Goal: Find specific page/section: Find specific page/section

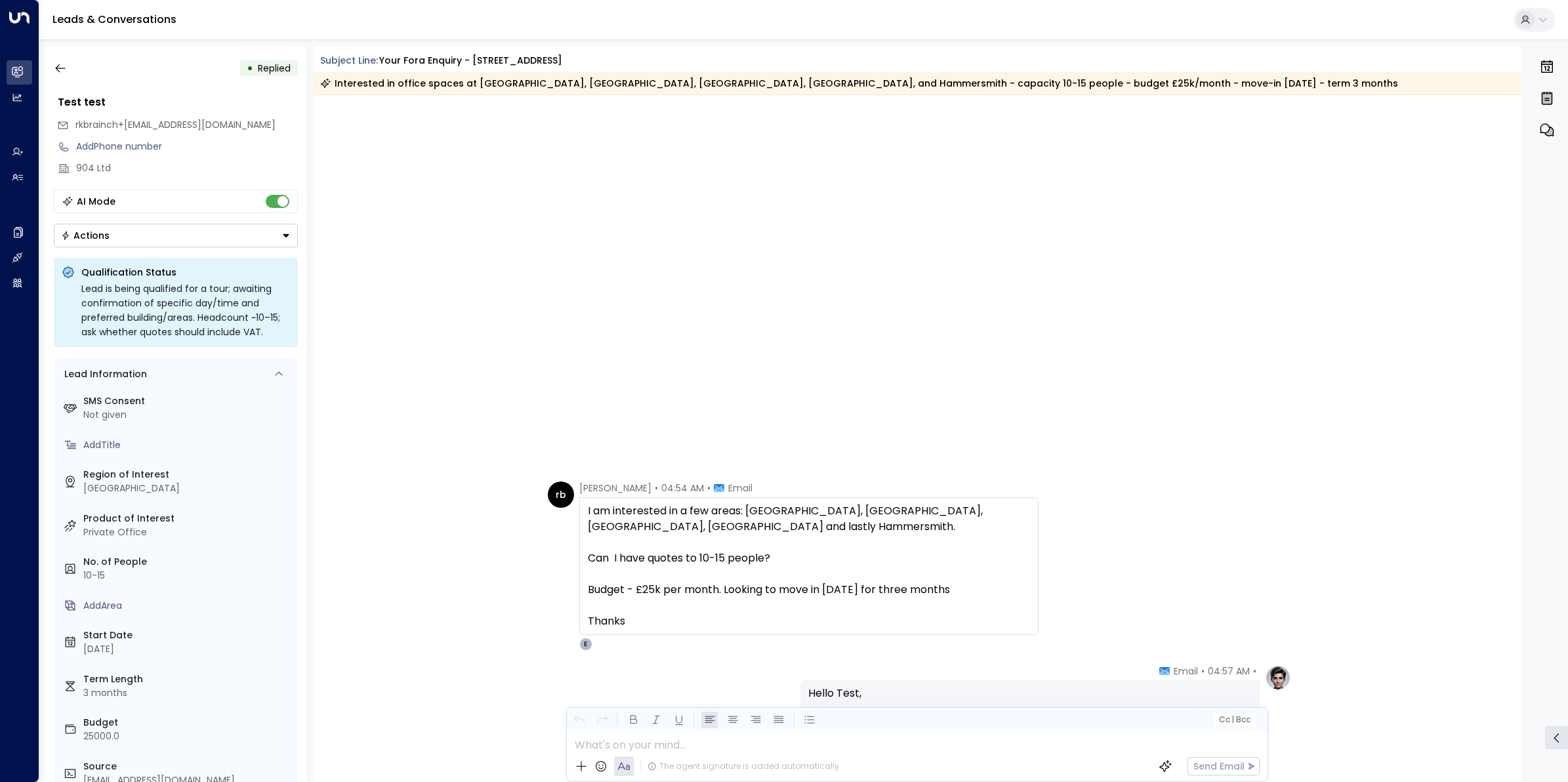
scroll to position [2159, 0]
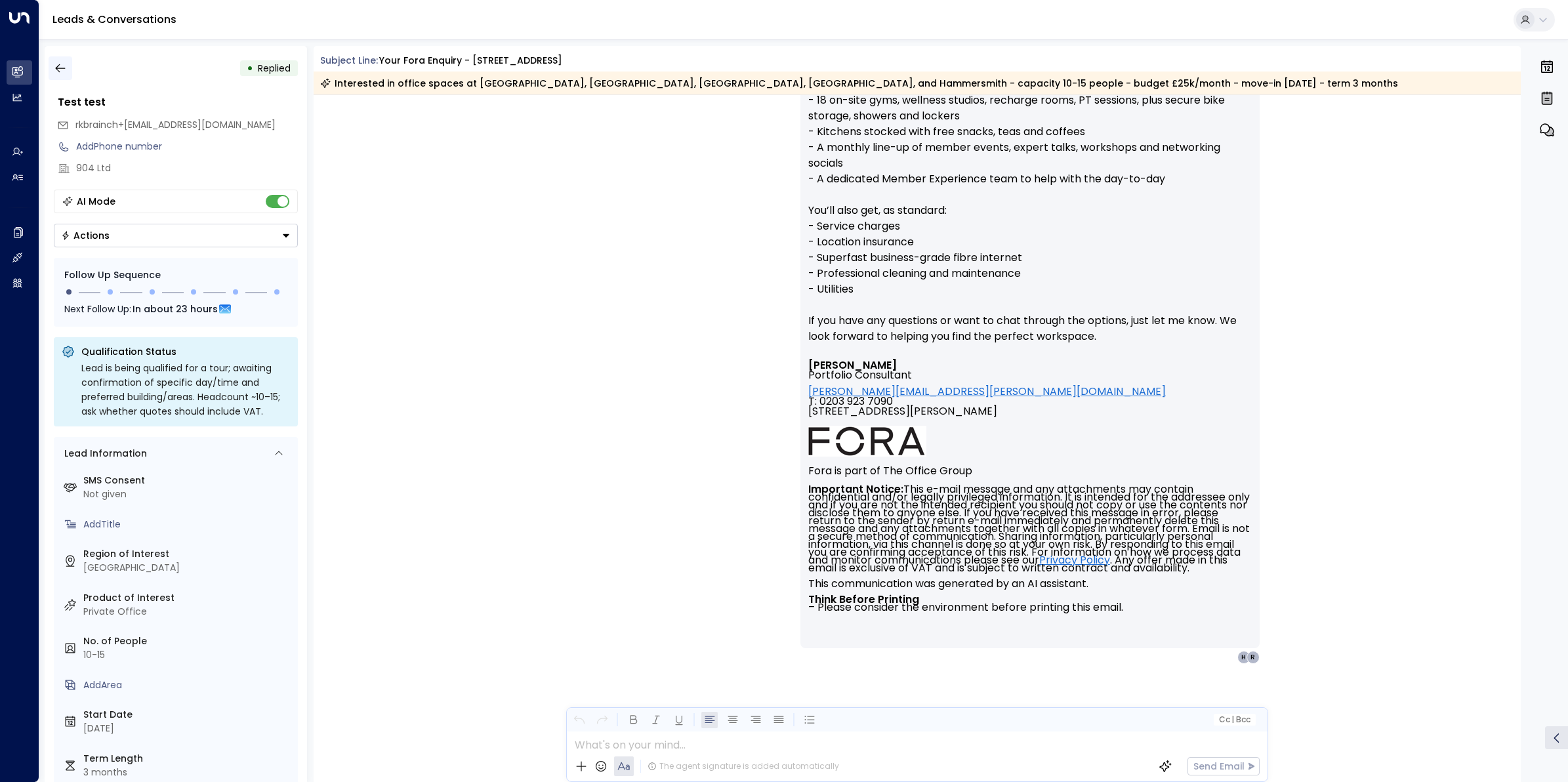
click at [69, 62] on button "button" at bounding box center [60, 68] width 23 height 23
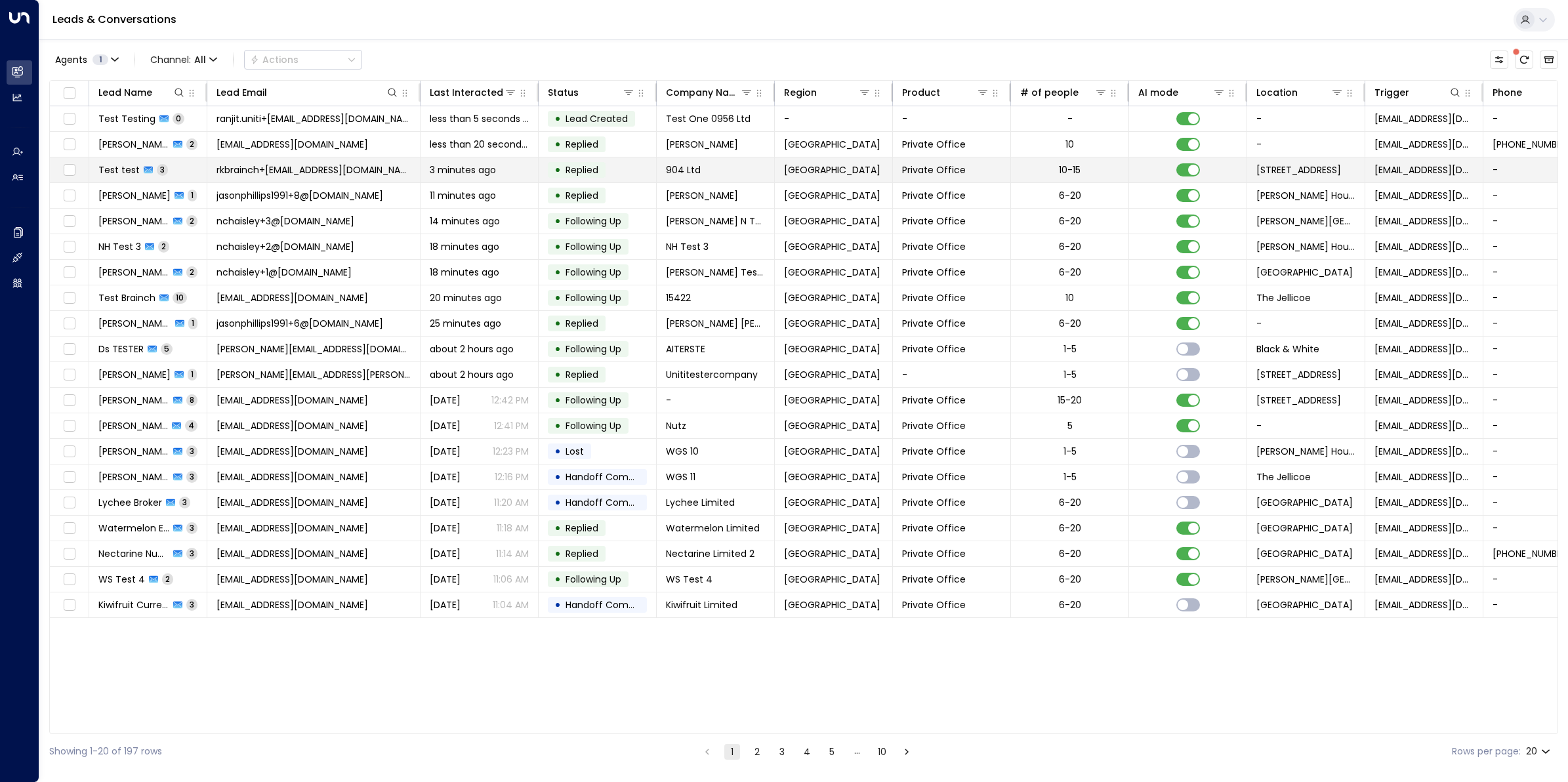
click at [298, 175] on span "rkbrainch+904@live.co.uk" at bounding box center [313, 170] width 194 height 13
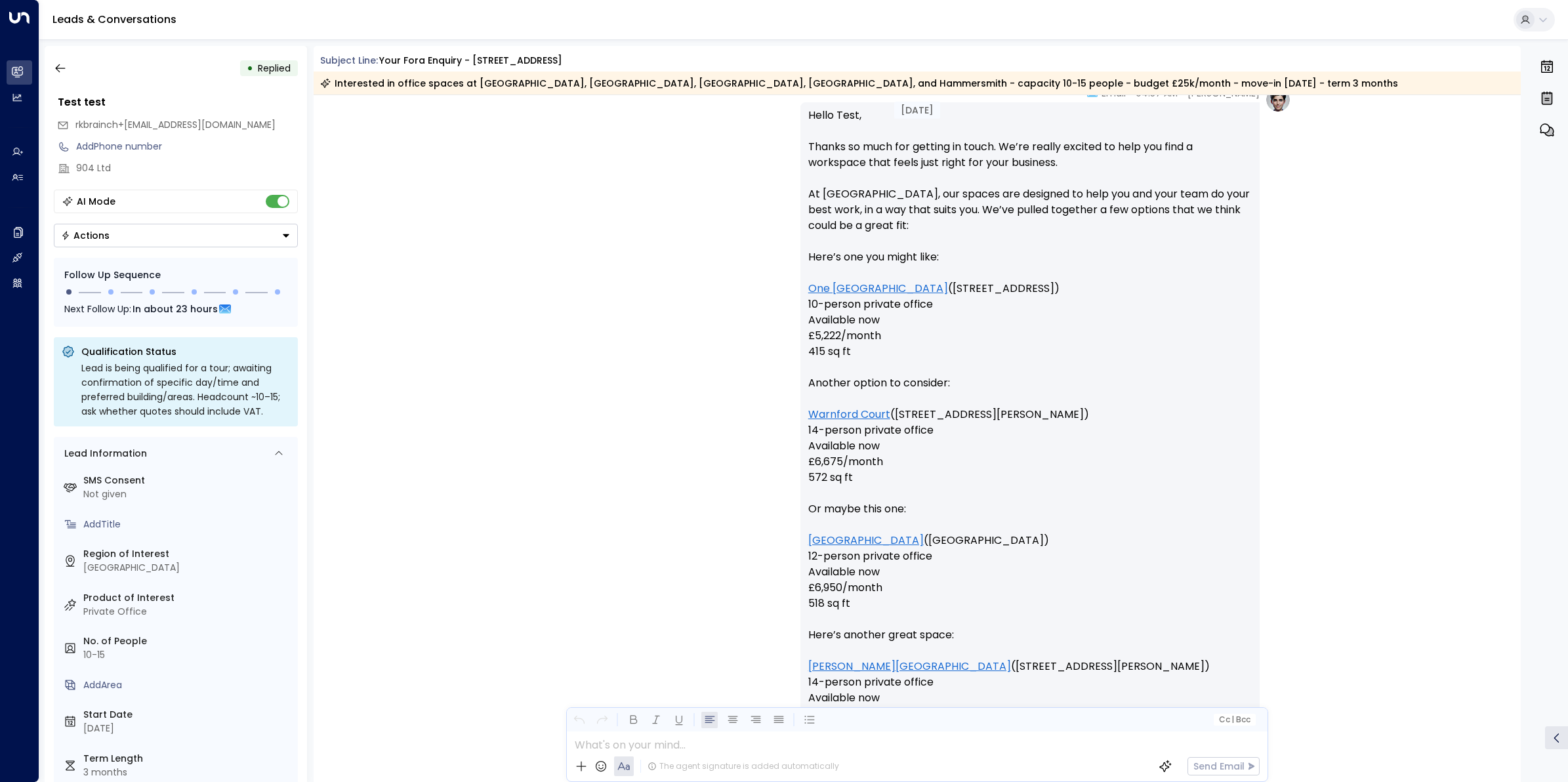
scroll to position [1018, 0]
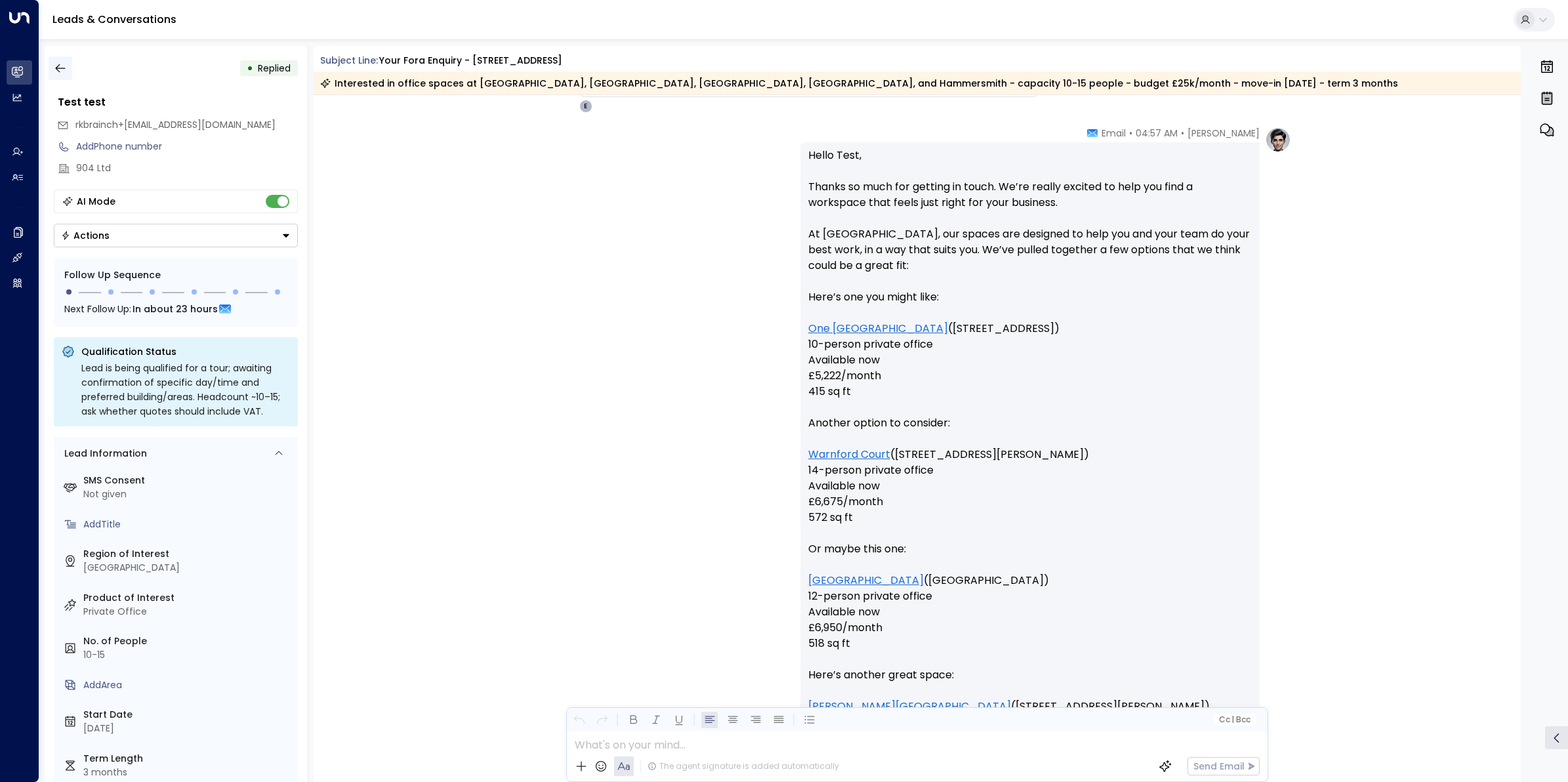
click at [60, 60] on button "button" at bounding box center [60, 68] width 23 height 23
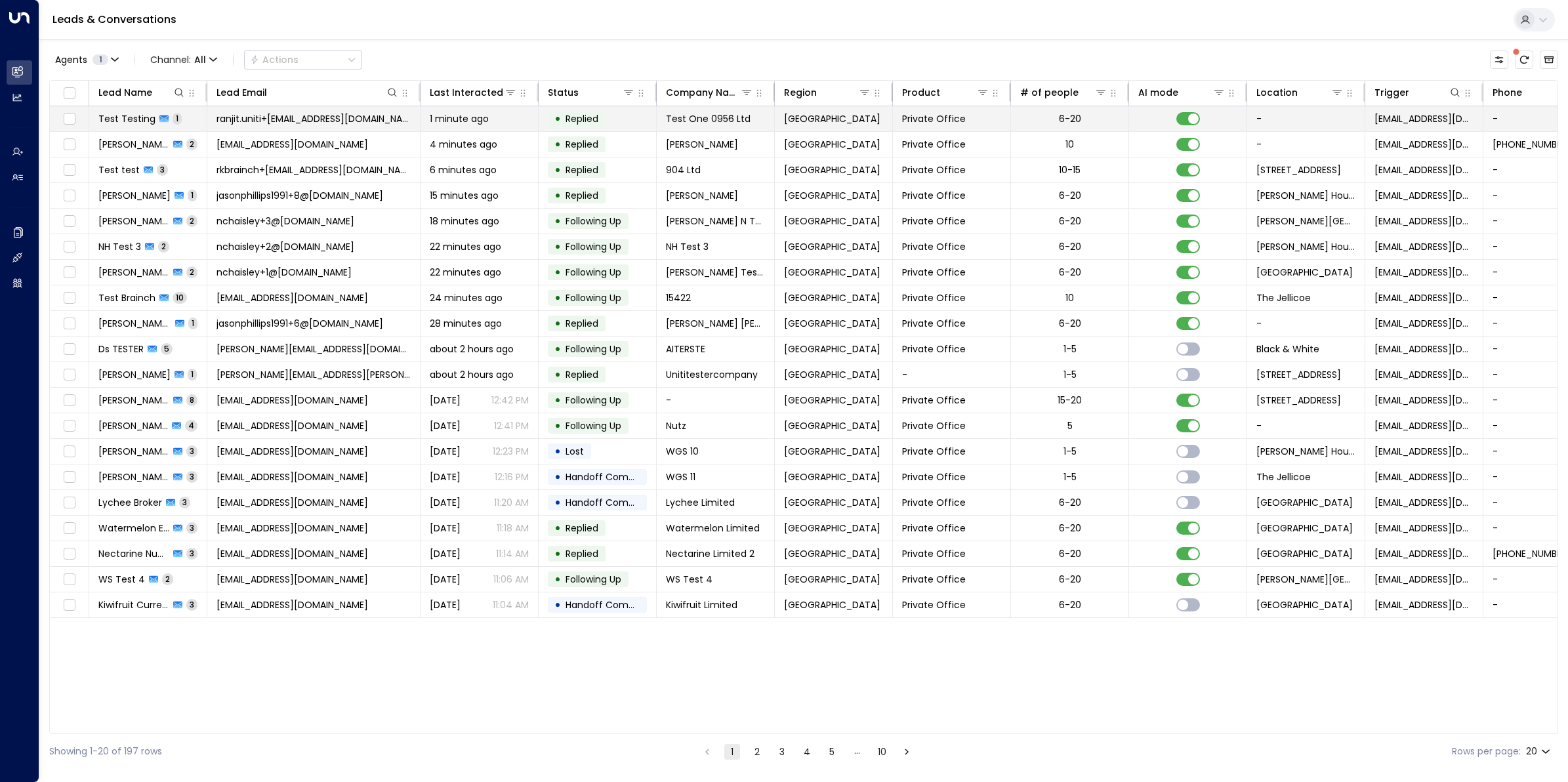
click at [142, 116] on span "Test Testing" at bounding box center [127, 119] width 57 height 13
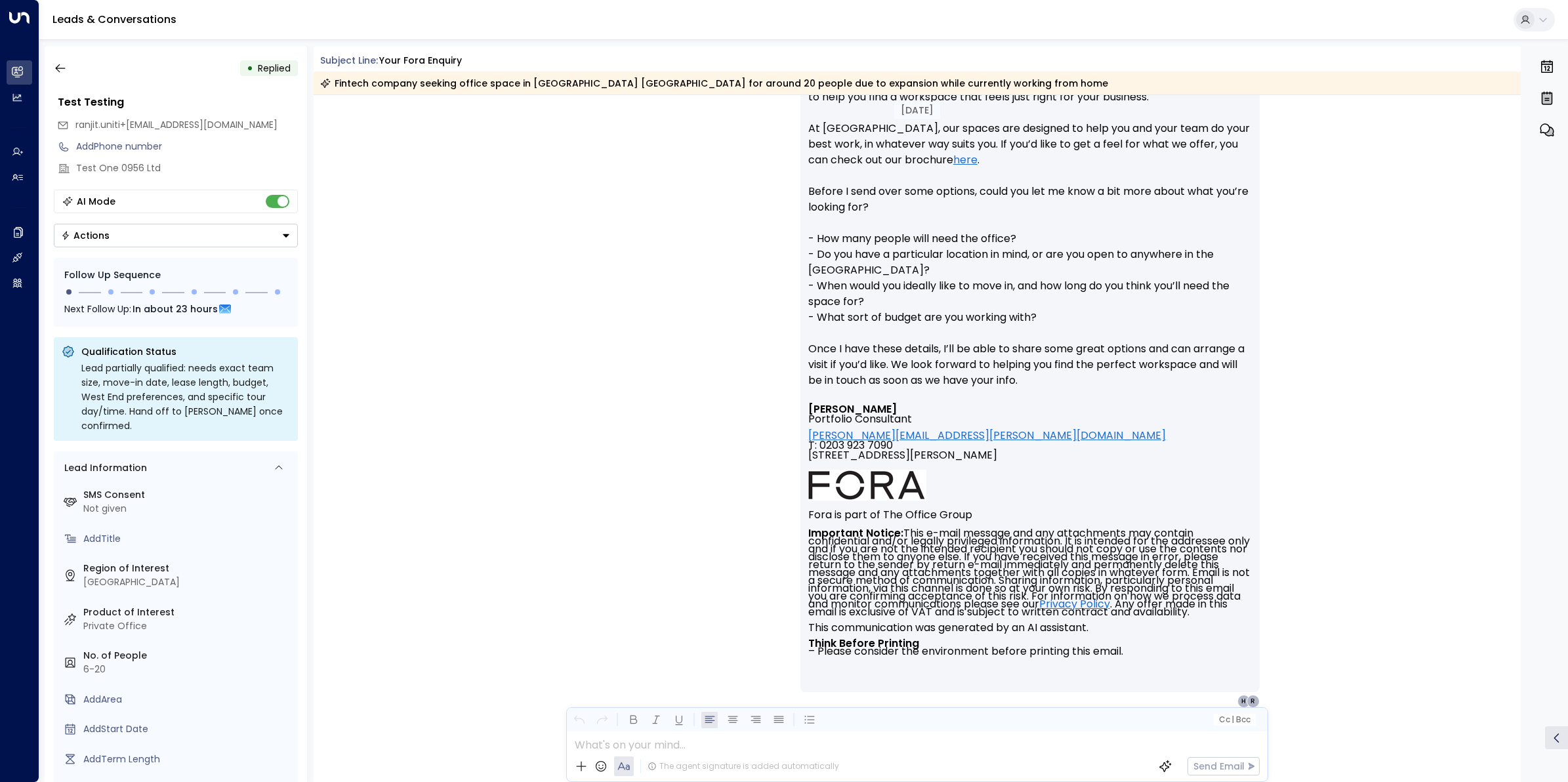
scroll to position [455, 0]
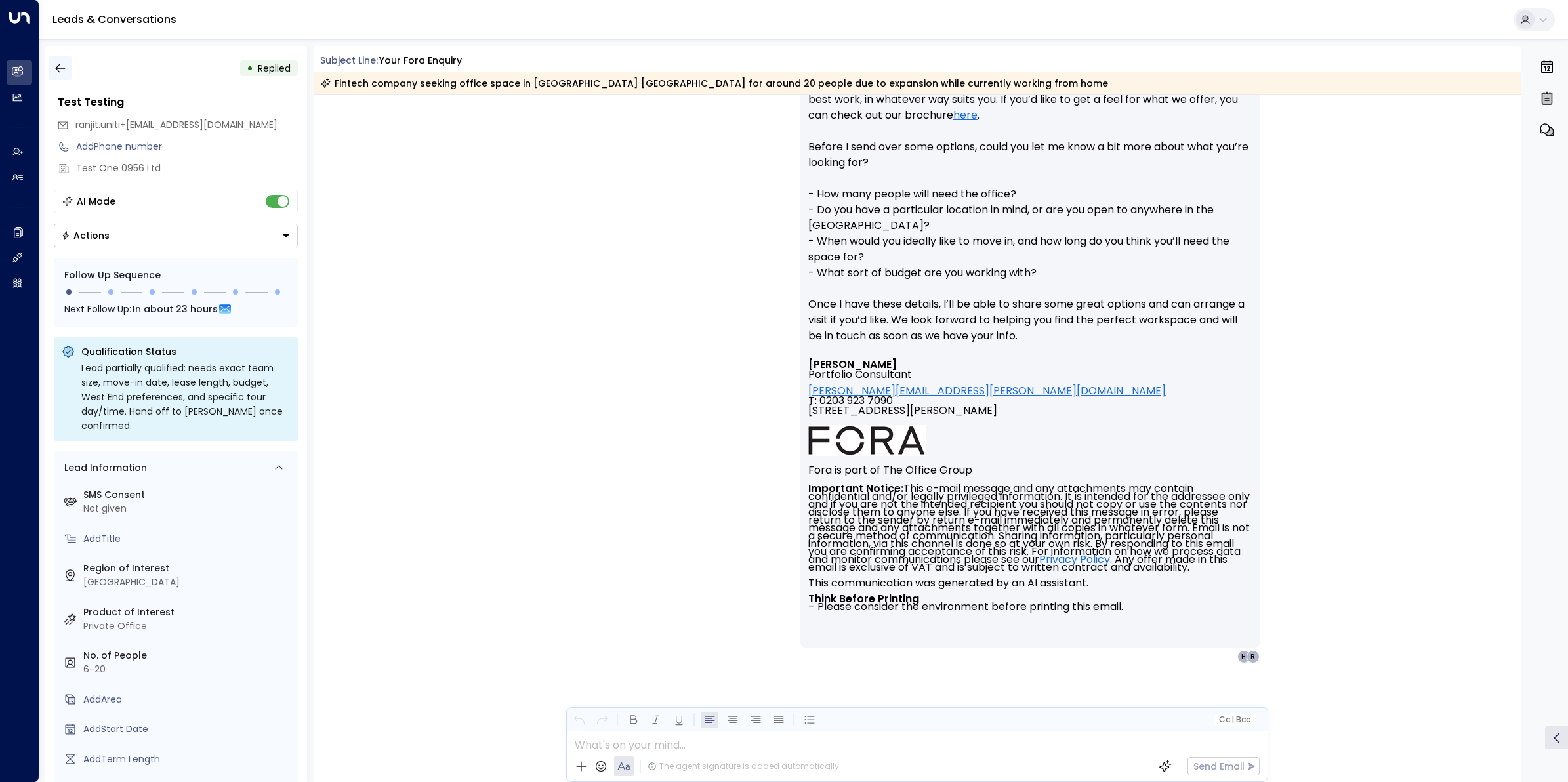
click at [61, 68] on icon "button" at bounding box center [60, 68] width 9 height 8
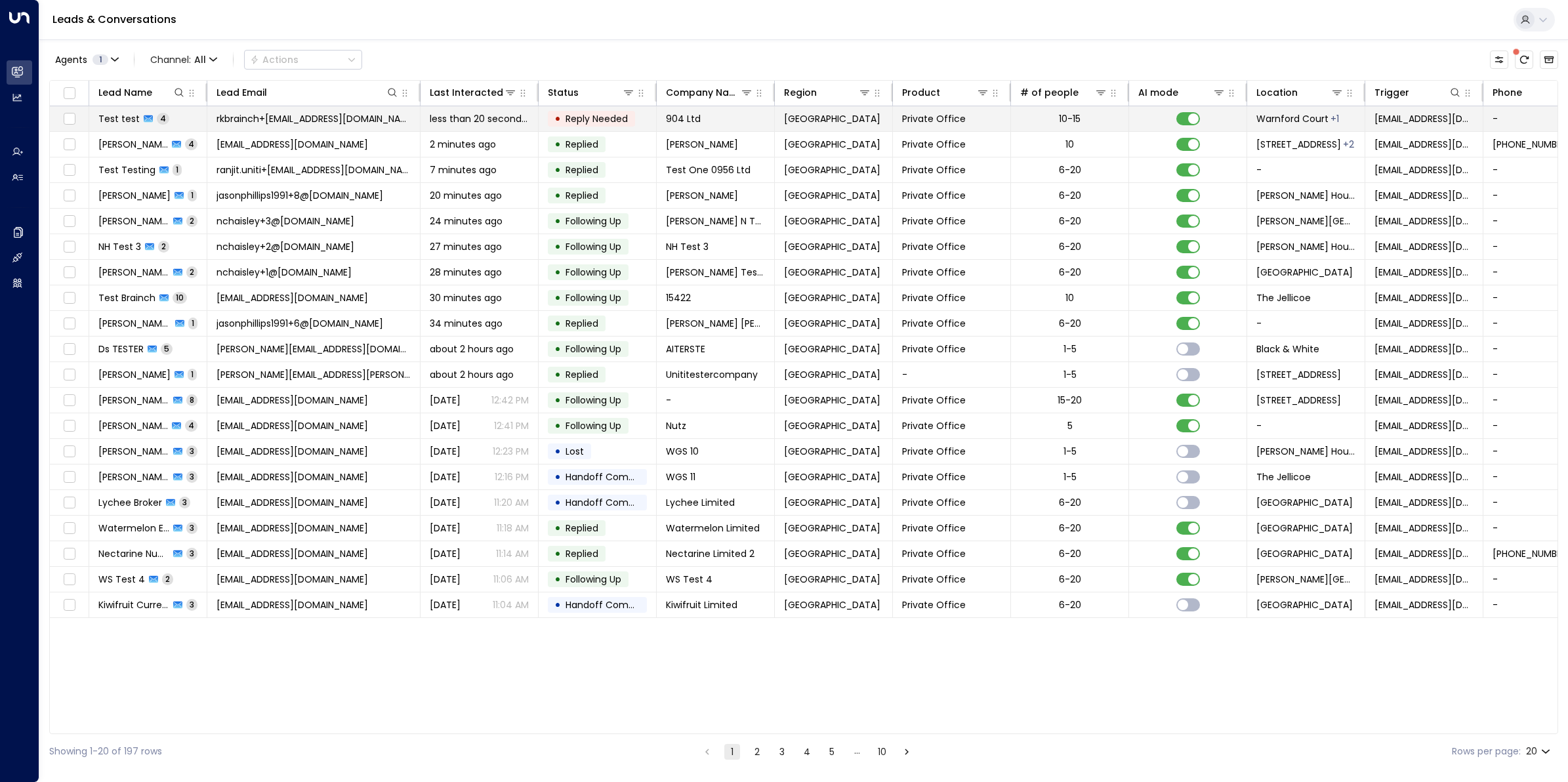
click at [132, 115] on span "Test test" at bounding box center [119, 119] width 41 height 13
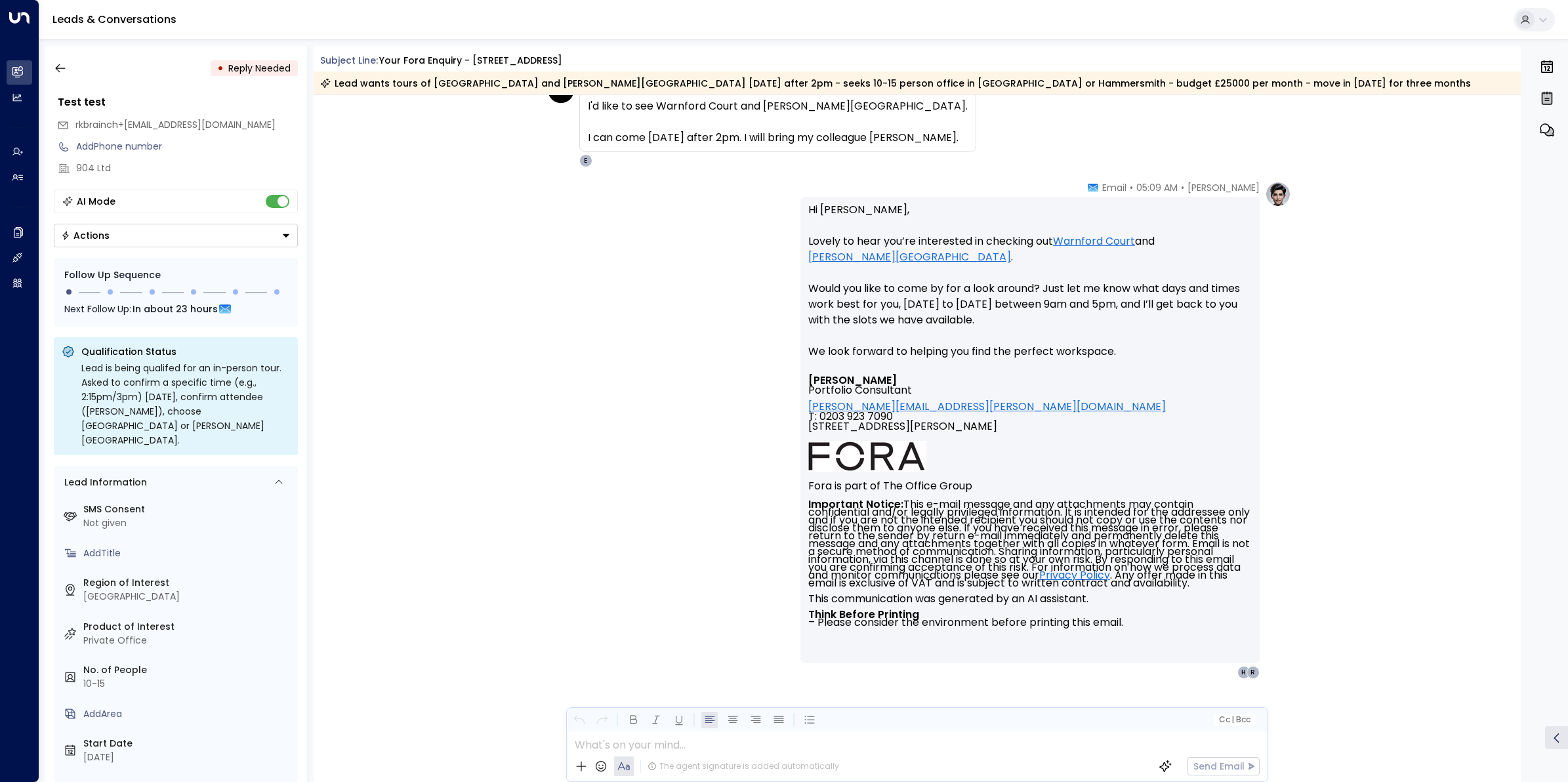
scroll to position [2820, 0]
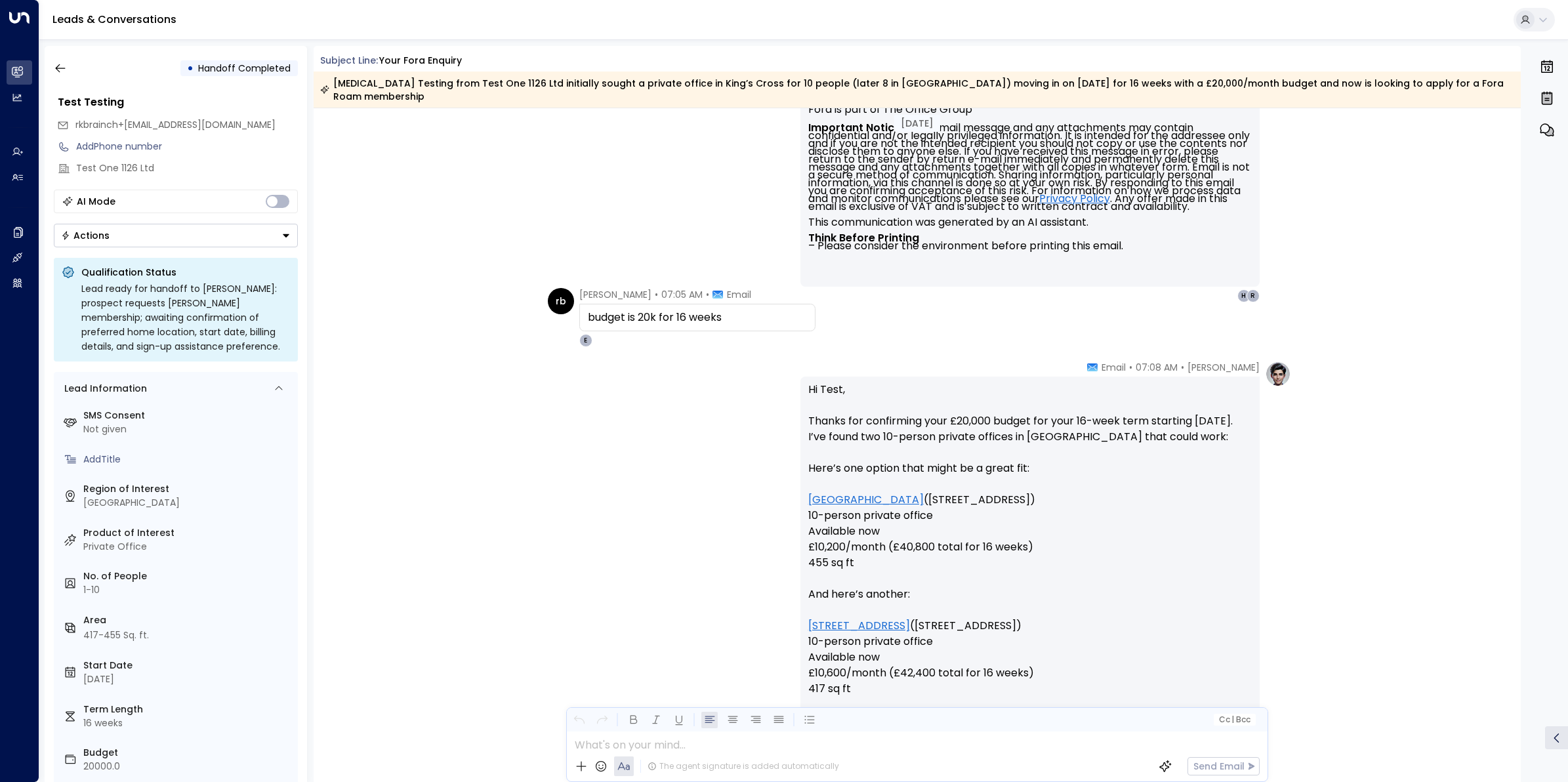
scroll to position [2900, 0]
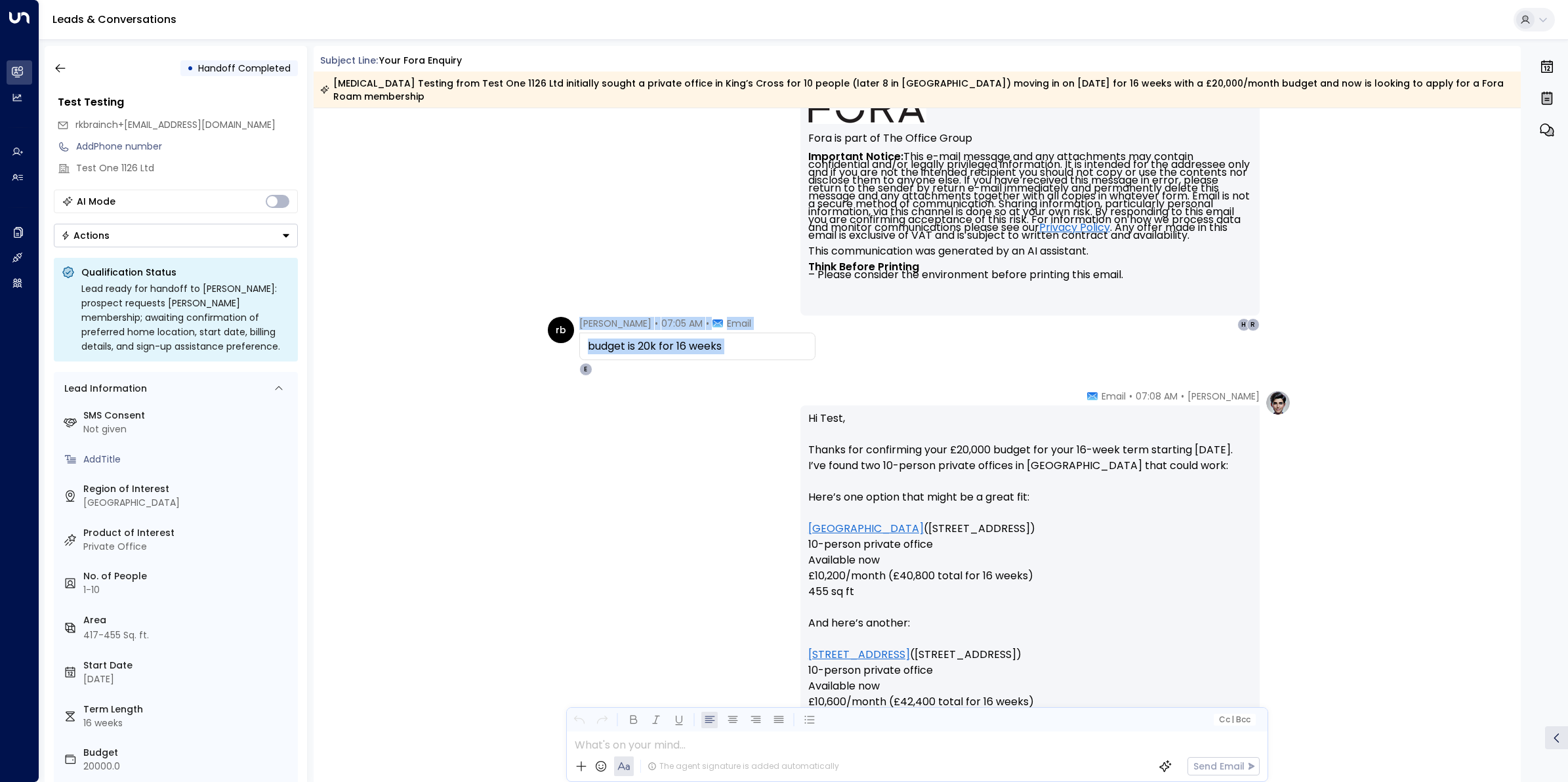
drag, startPoint x: 1516, startPoint y: 411, endPoint x: 1519, endPoint y: 365, distance: 46.1
click at [1519, 365] on div "Yesterday rb ranjit brainch • 06:59 AM • Email move in date is jan 26, can you …" at bounding box center [917, 444] width 1208 height 673
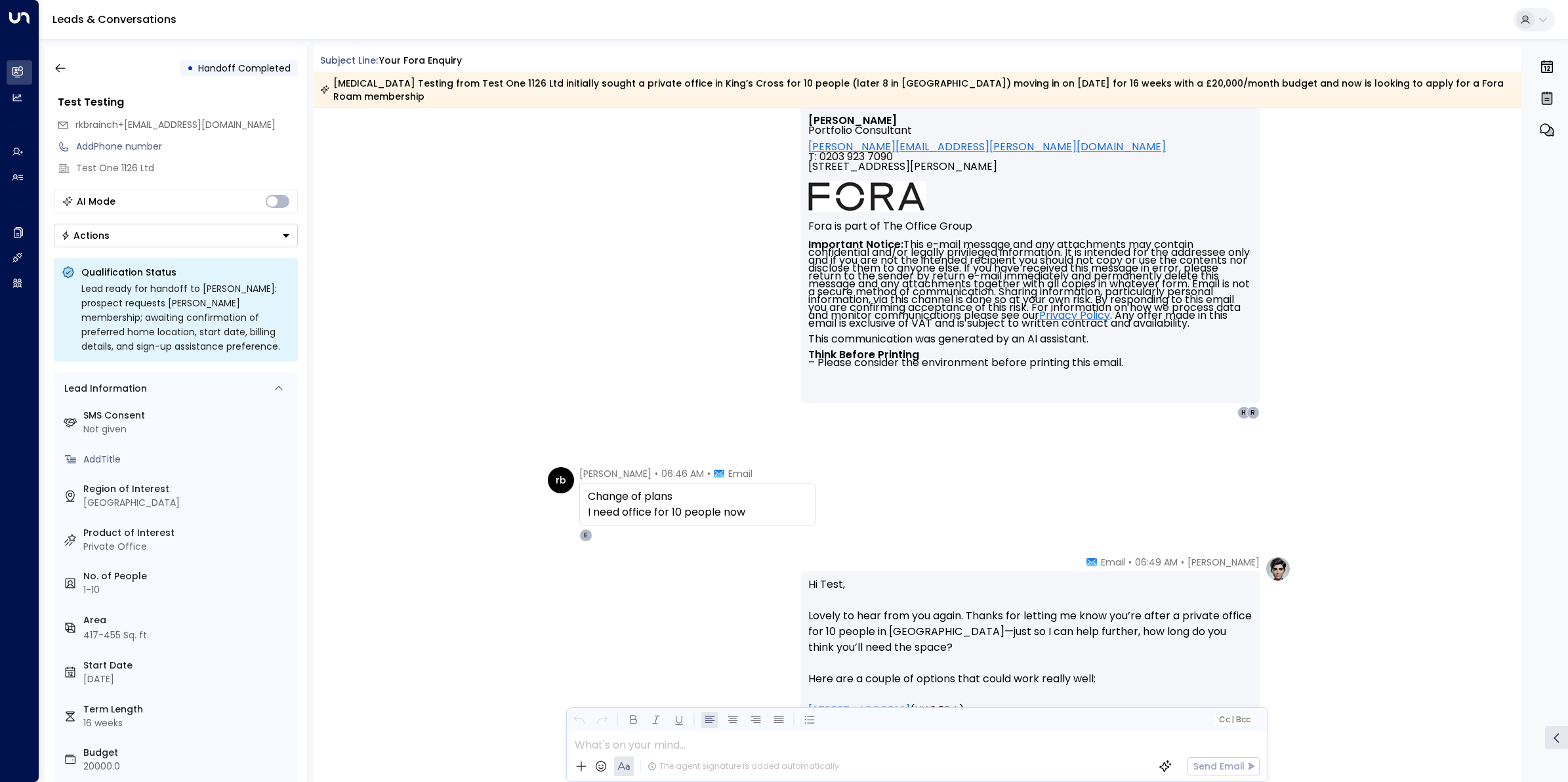
scroll to position [1549, 0]
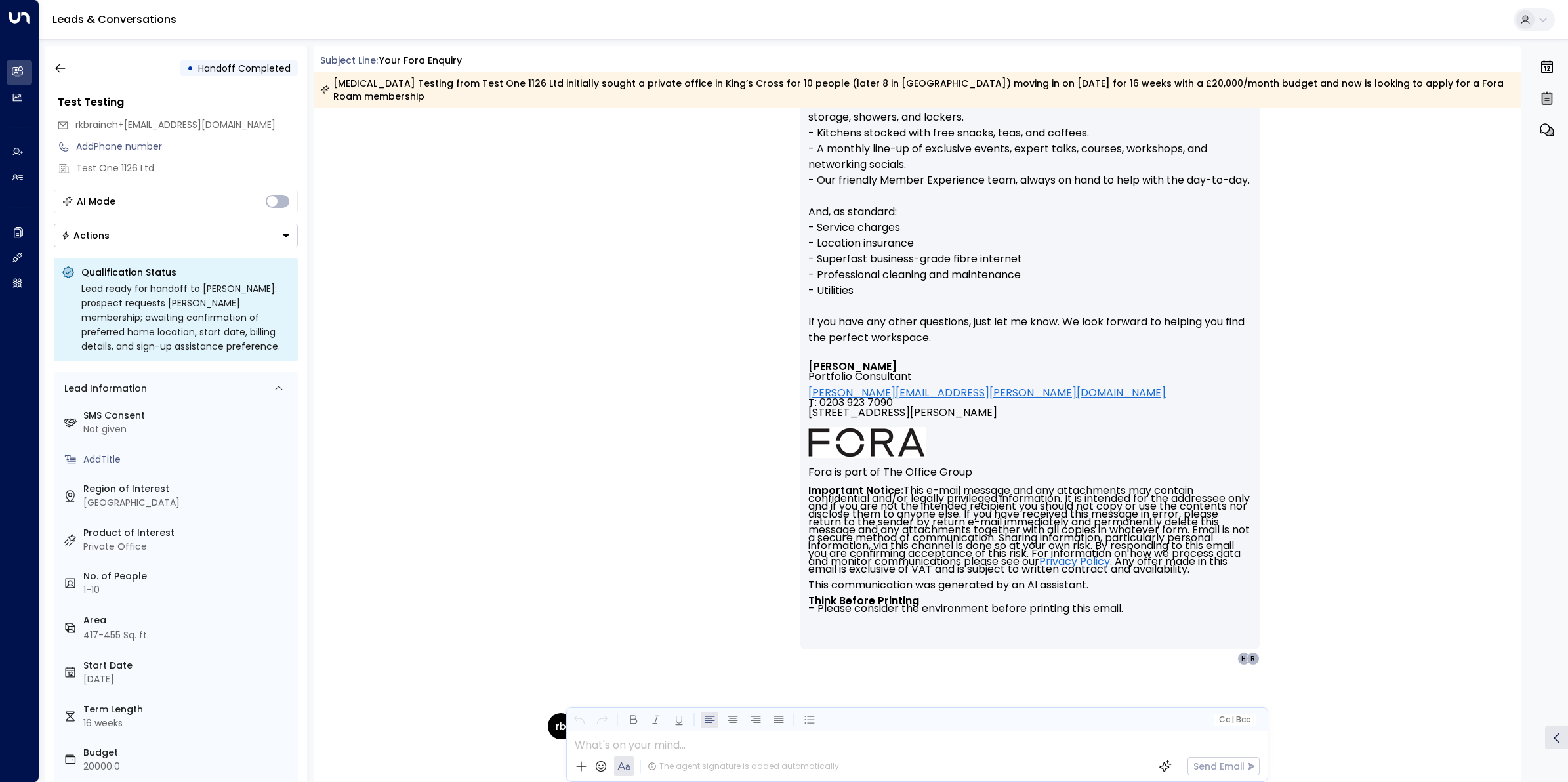
click at [1474, 164] on div "Eva Fitzgerald • 06:34 AM • Email Hello Test, Thanks so much for getting in tou…" at bounding box center [917, 132] width 1208 height 1064
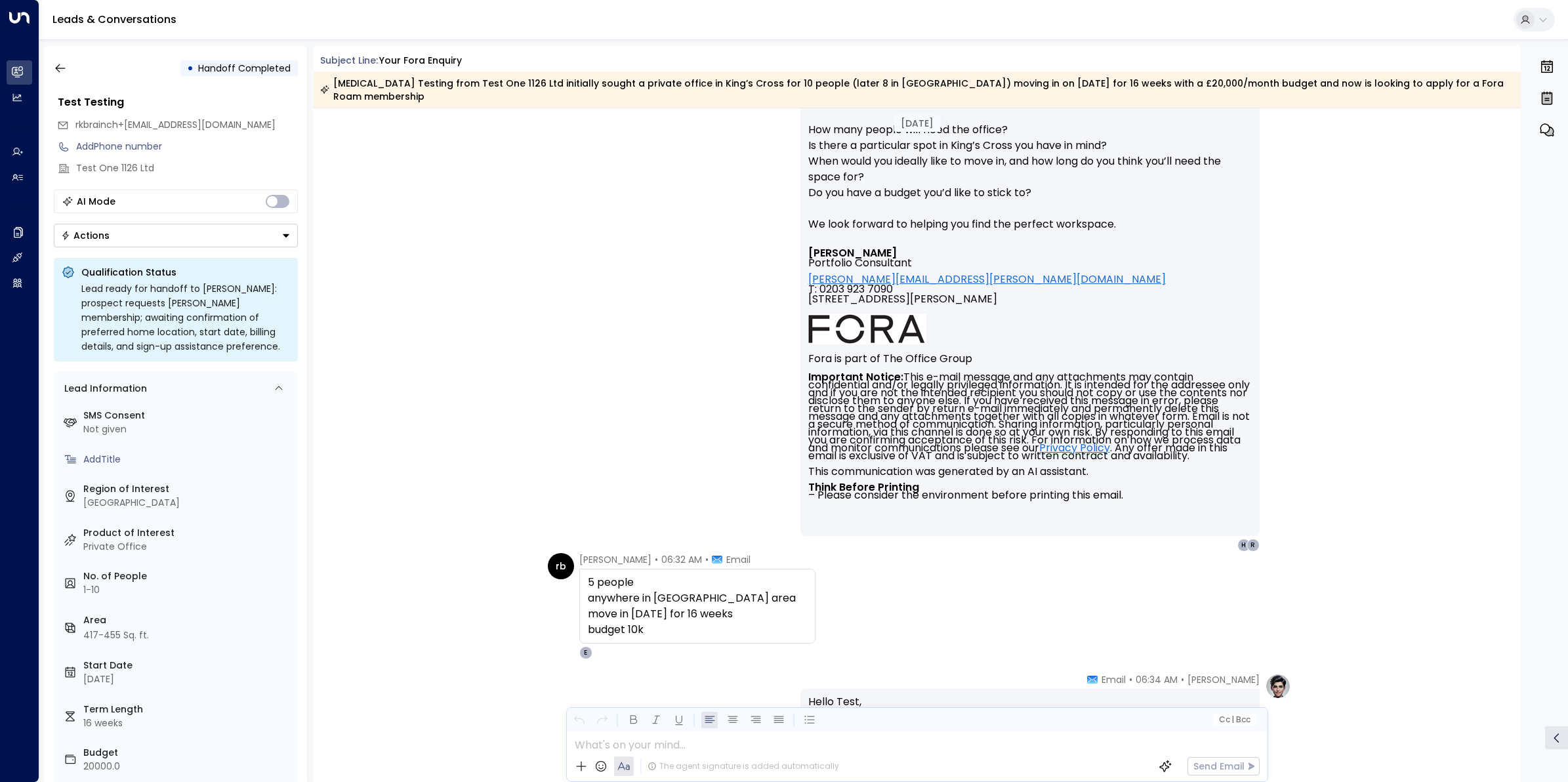
scroll to position [425, 0]
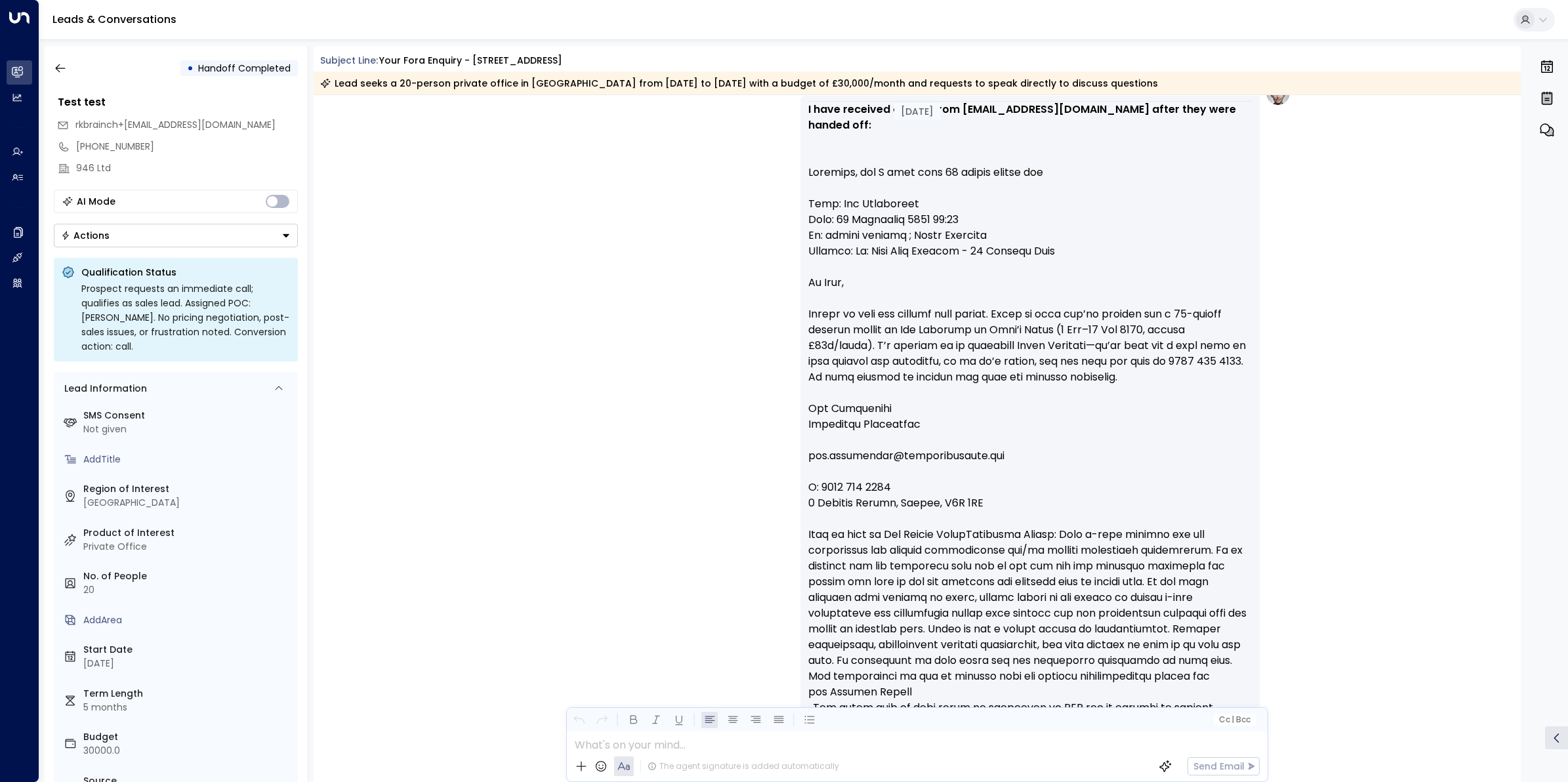
scroll to position [3803, 0]
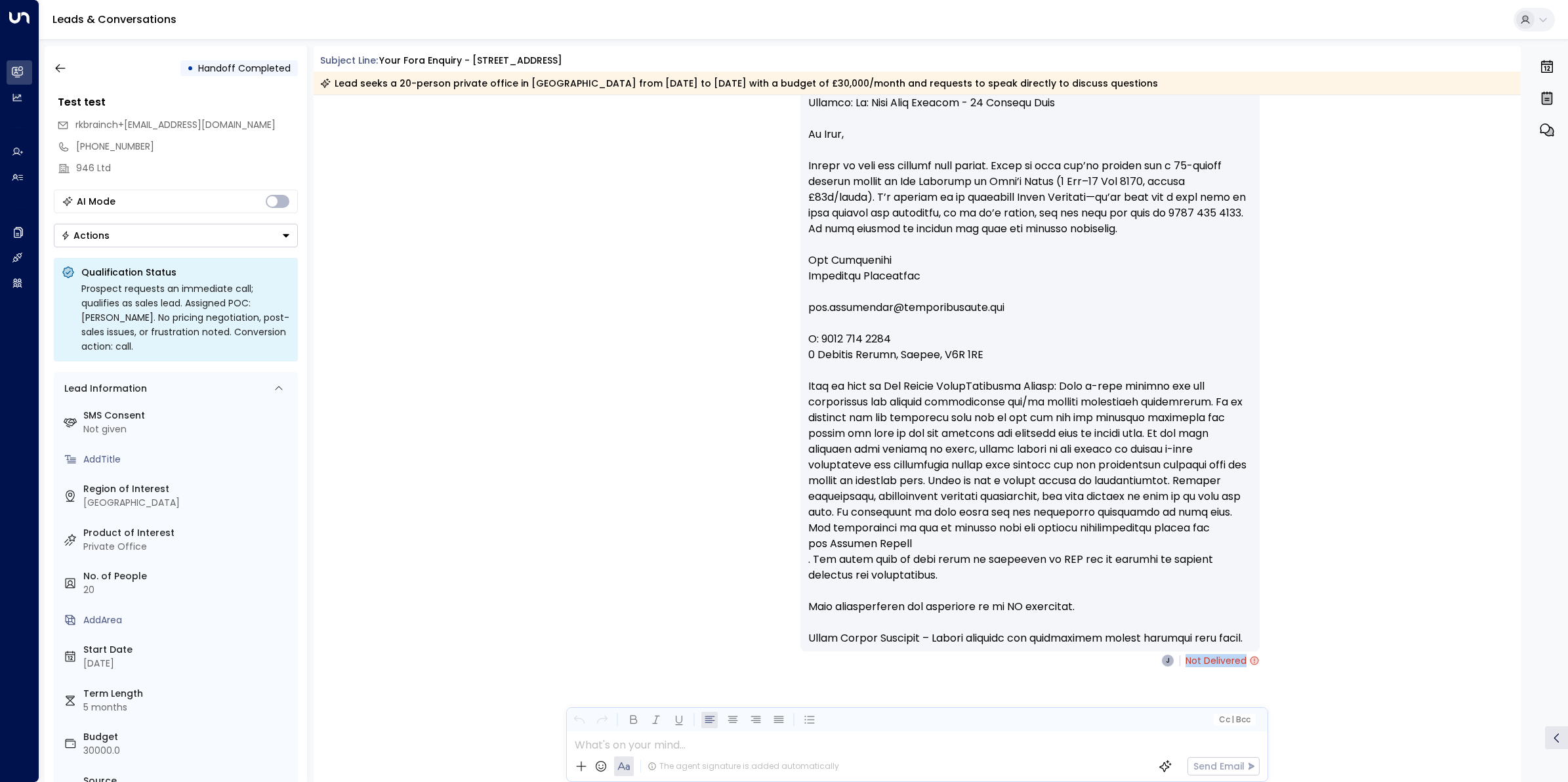
drag, startPoint x: 1515, startPoint y: 697, endPoint x: 1515, endPoint y: 630, distance: 67.0
click at [1515, 630] on div "Eva Fitzgerald • 05:14 AM • Email I have received a reply from rkbrainch@live.c…" at bounding box center [917, 365] width 1208 height 866
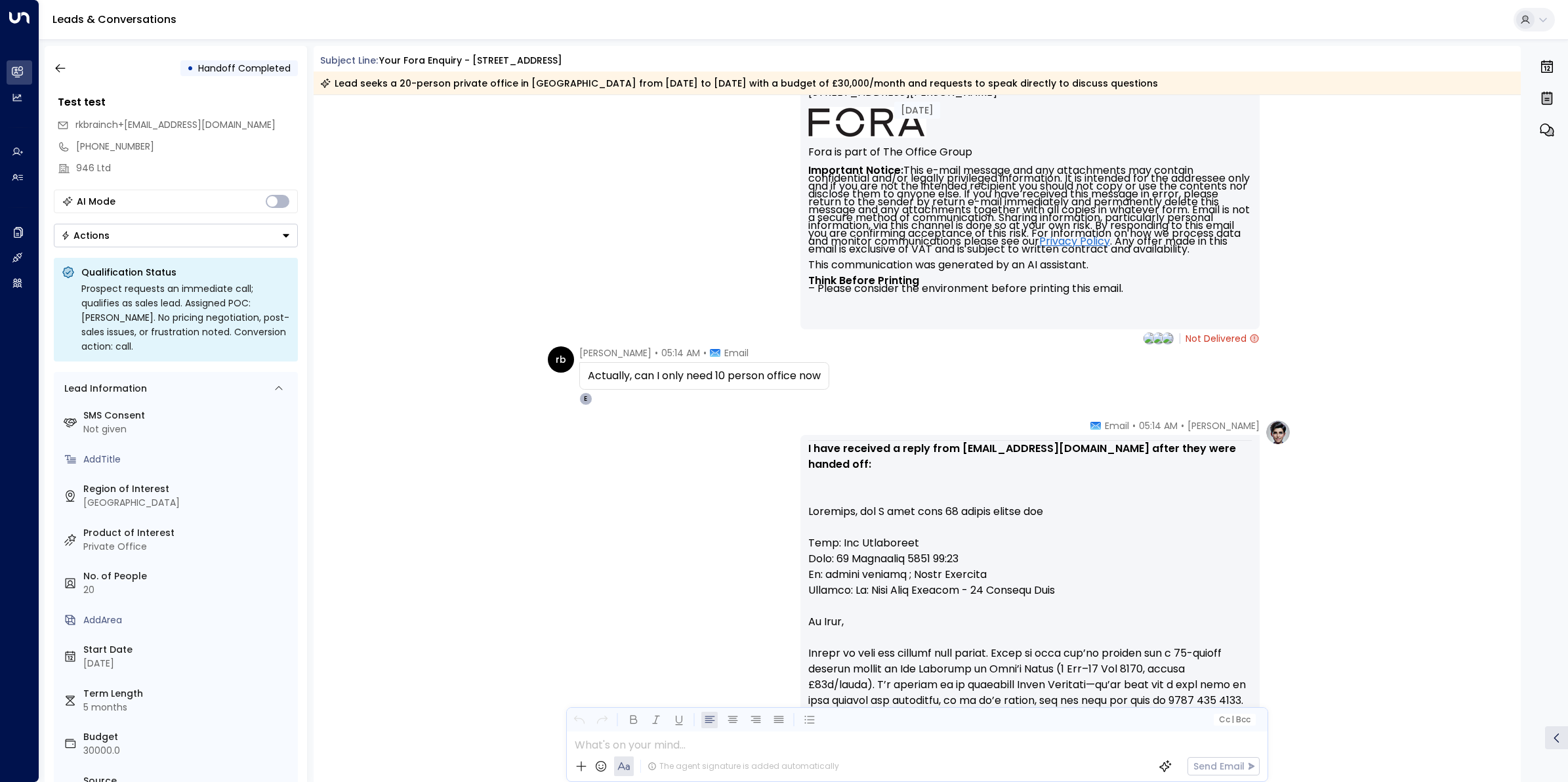
scroll to position [3229, 0]
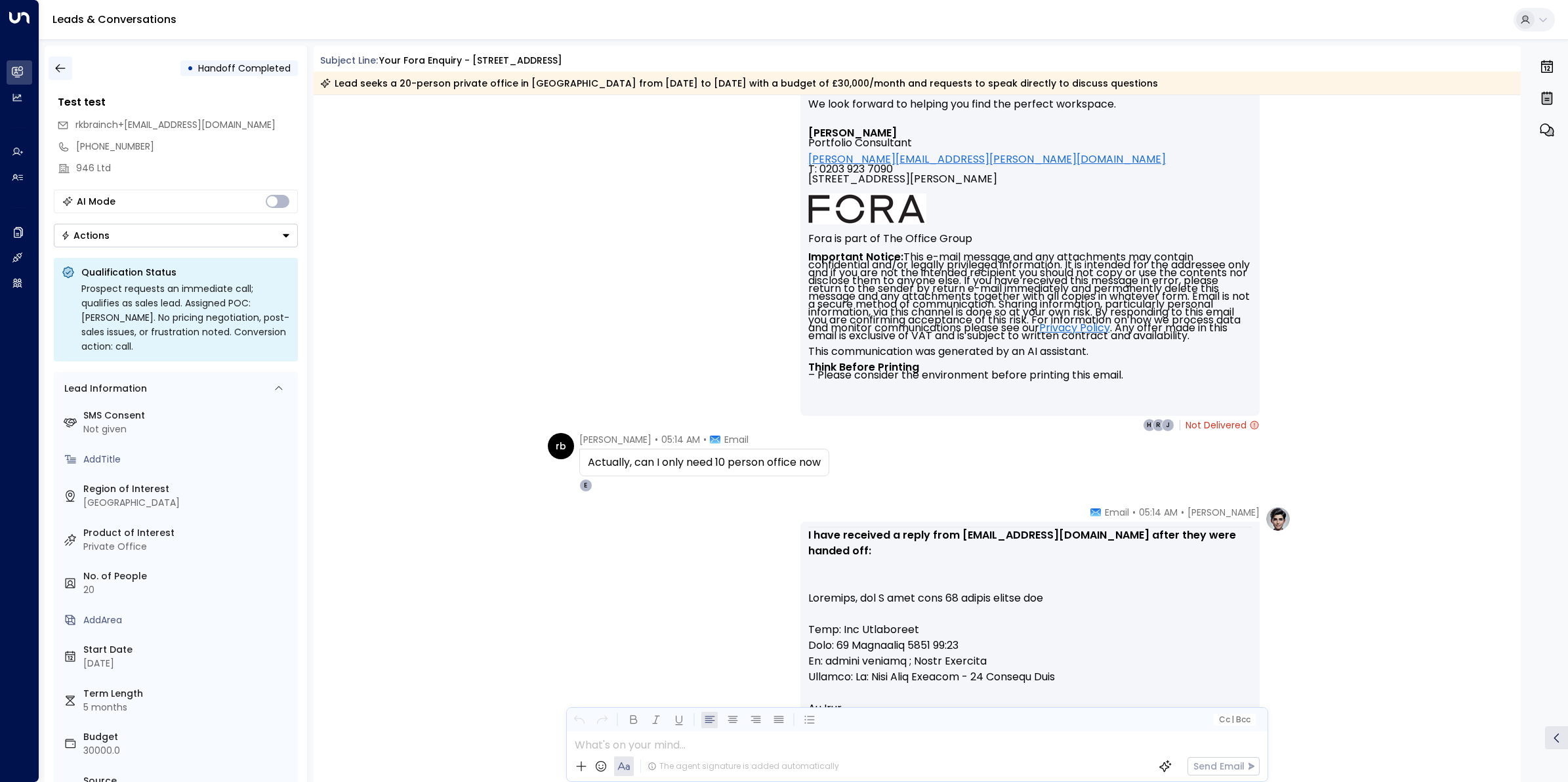
drag, startPoint x: 56, startPoint y: 66, endPoint x: 68, endPoint y: 70, distance: 12.6
click at [56, 66] on icon "button" at bounding box center [60, 68] width 13 height 13
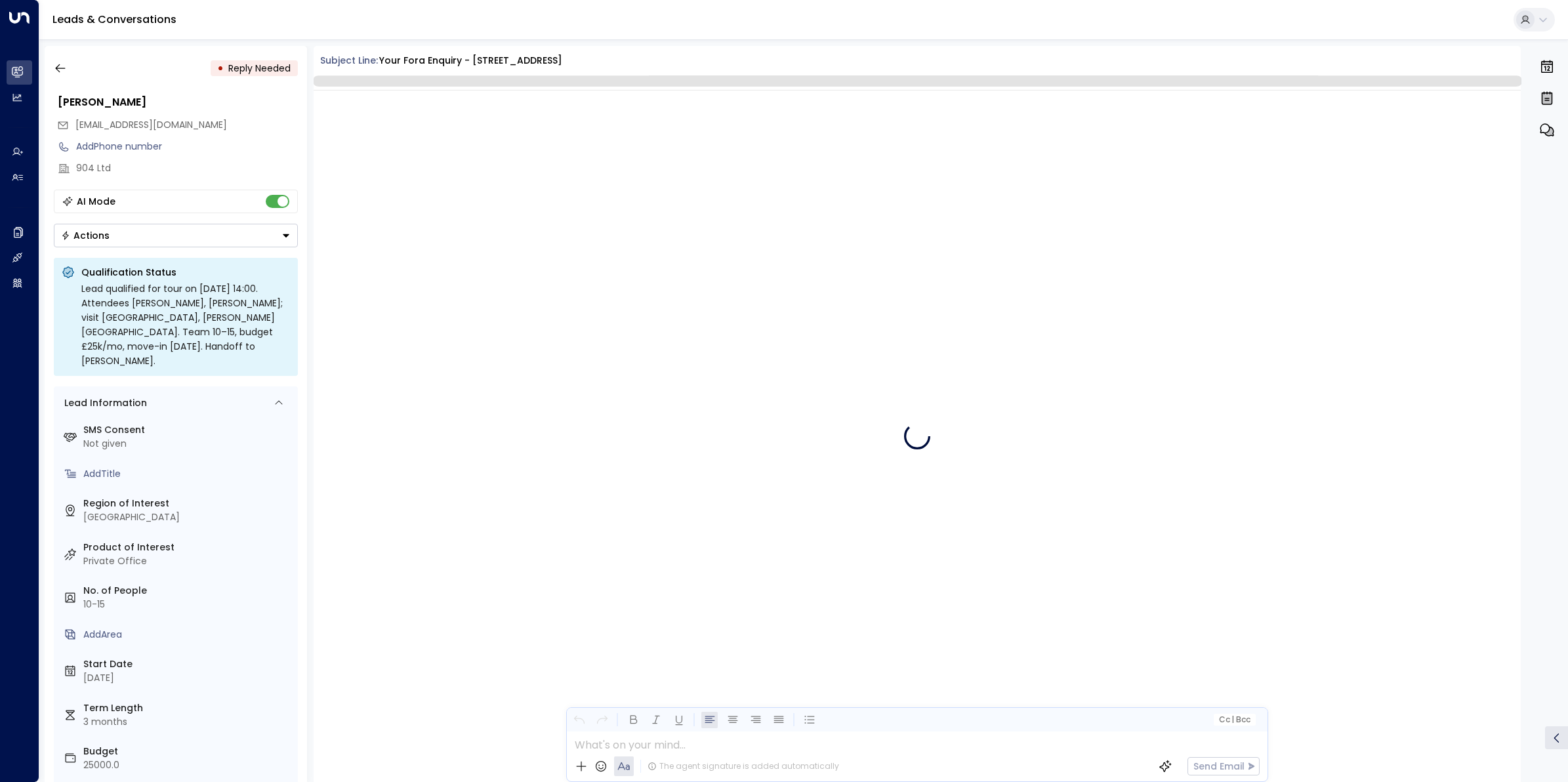
scroll to position [2001, 0]
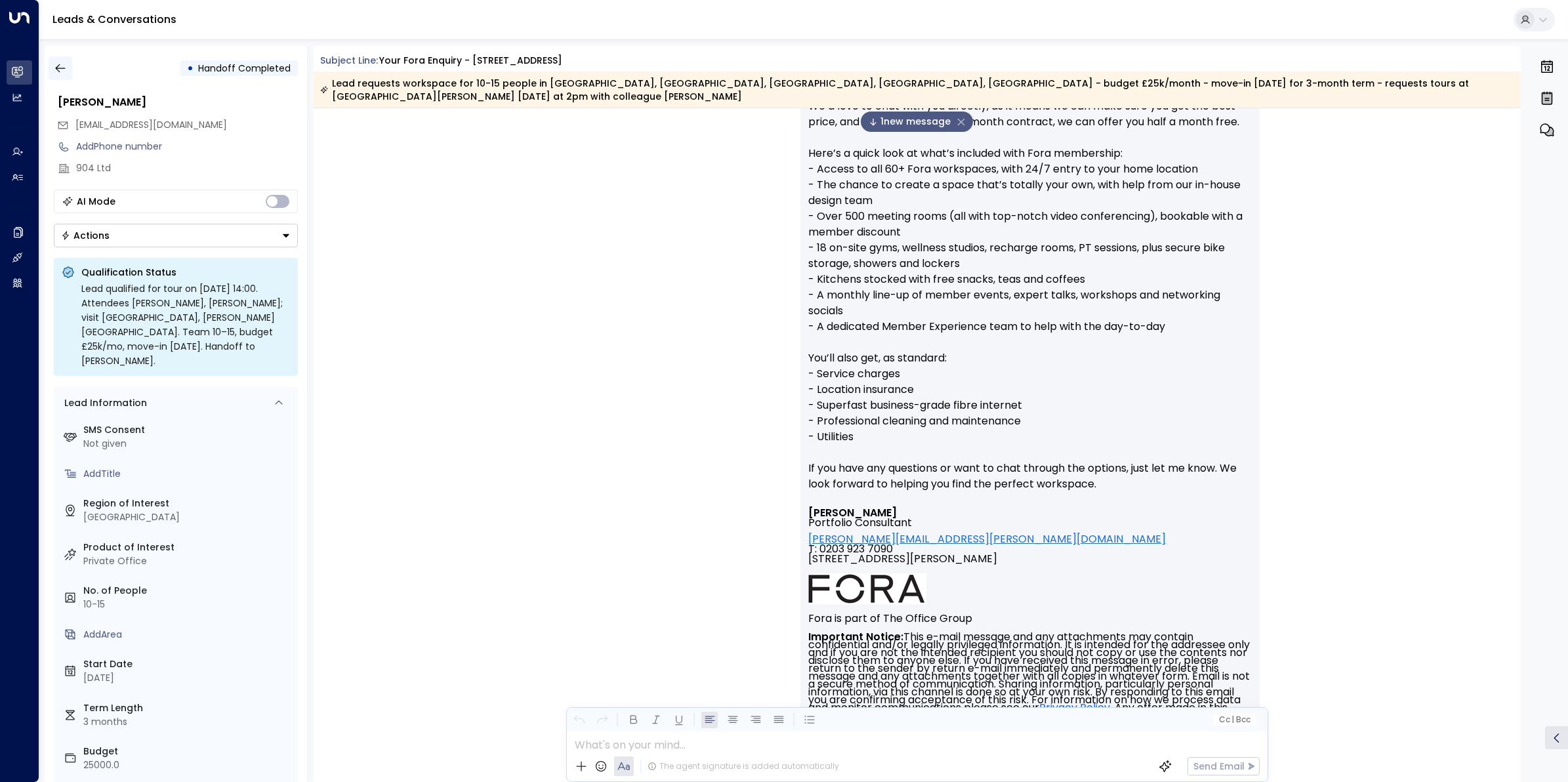
click at [53, 68] on icon "button" at bounding box center [60, 68] width 13 height 13
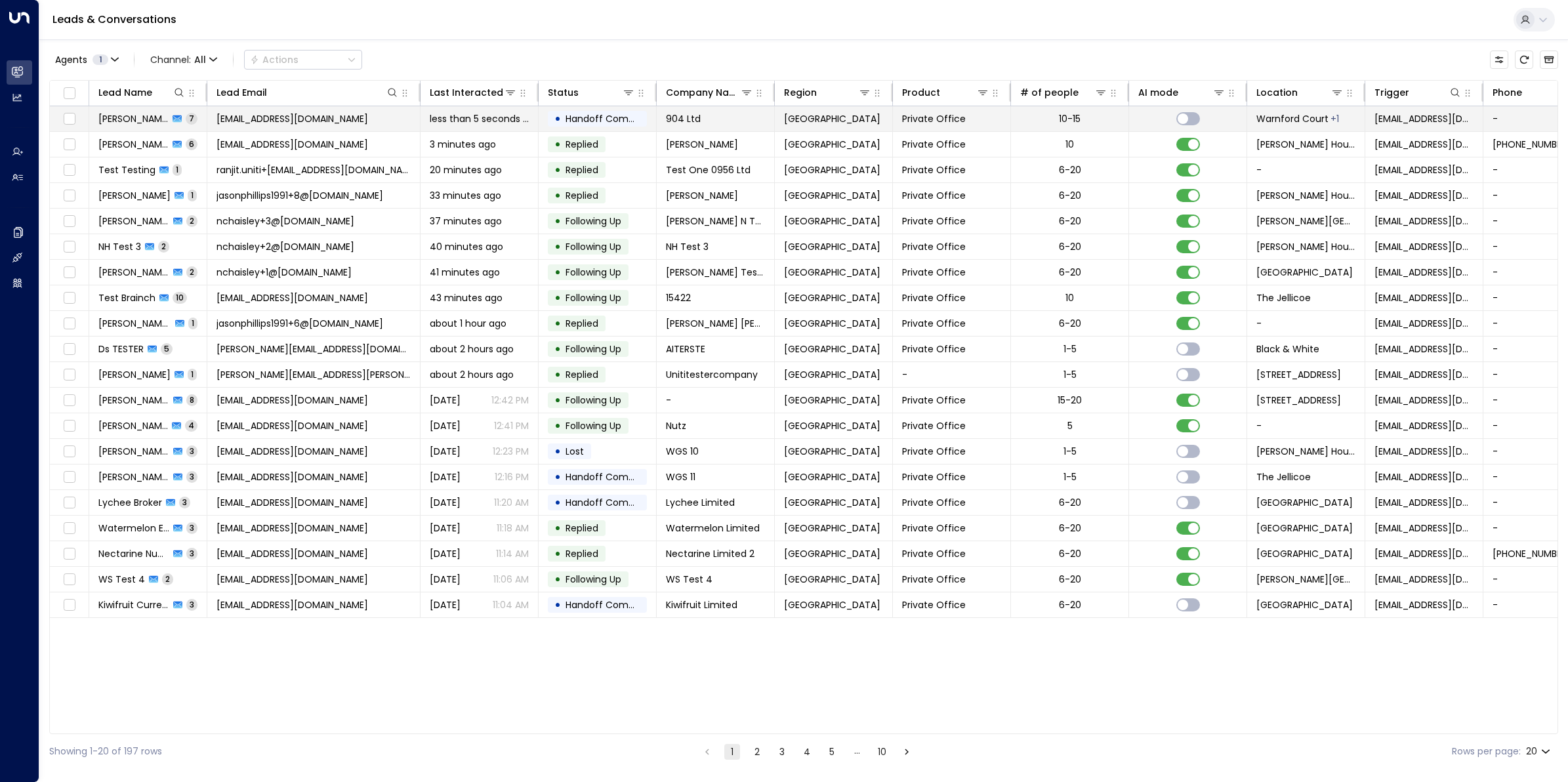
click at [123, 115] on span "Ranjit Brainch" at bounding box center [133, 119] width 70 height 13
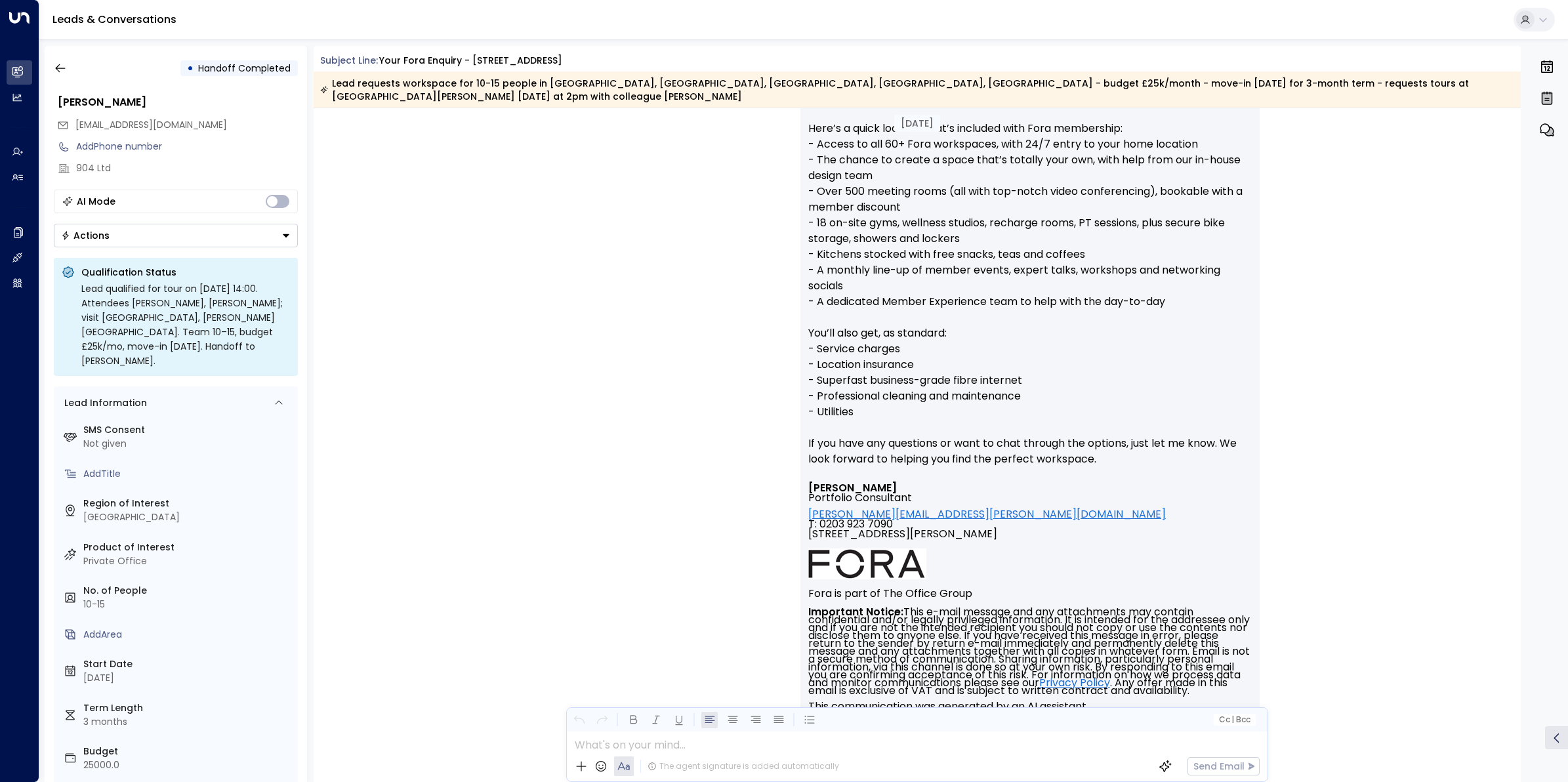
scroll to position [1963, 0]
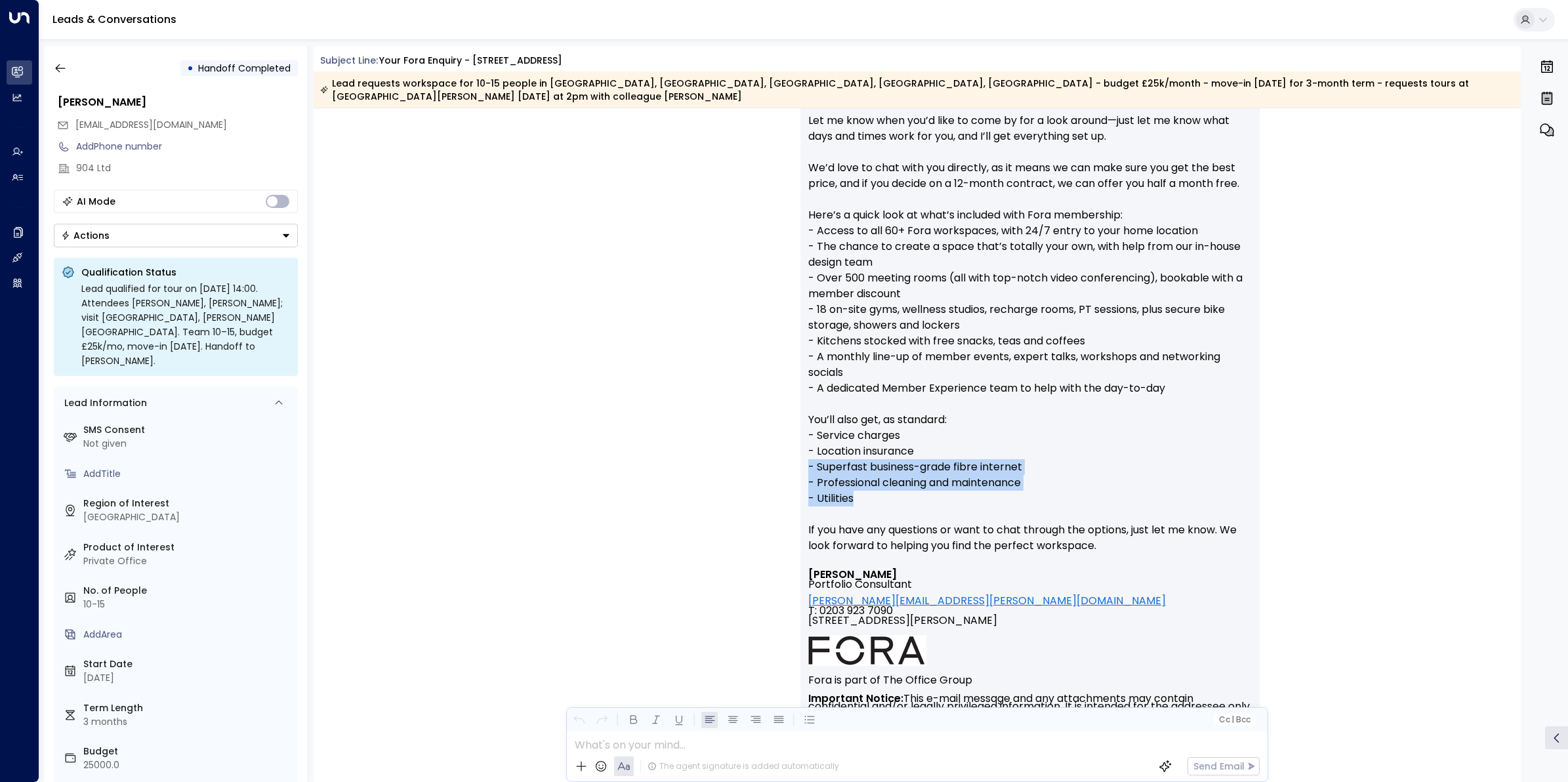
drag, startPoint x: 1516, startPoint y: 499, endPoint x: 1516, endPoint y: 470, distance: 29.0
click at [1516, 470] on div "Eva Fitzgerald • 04:57 AM • Email Hello Test, Thanks so much for getting in tou…" at bounding box center [917, 34] width 1208 height 1678
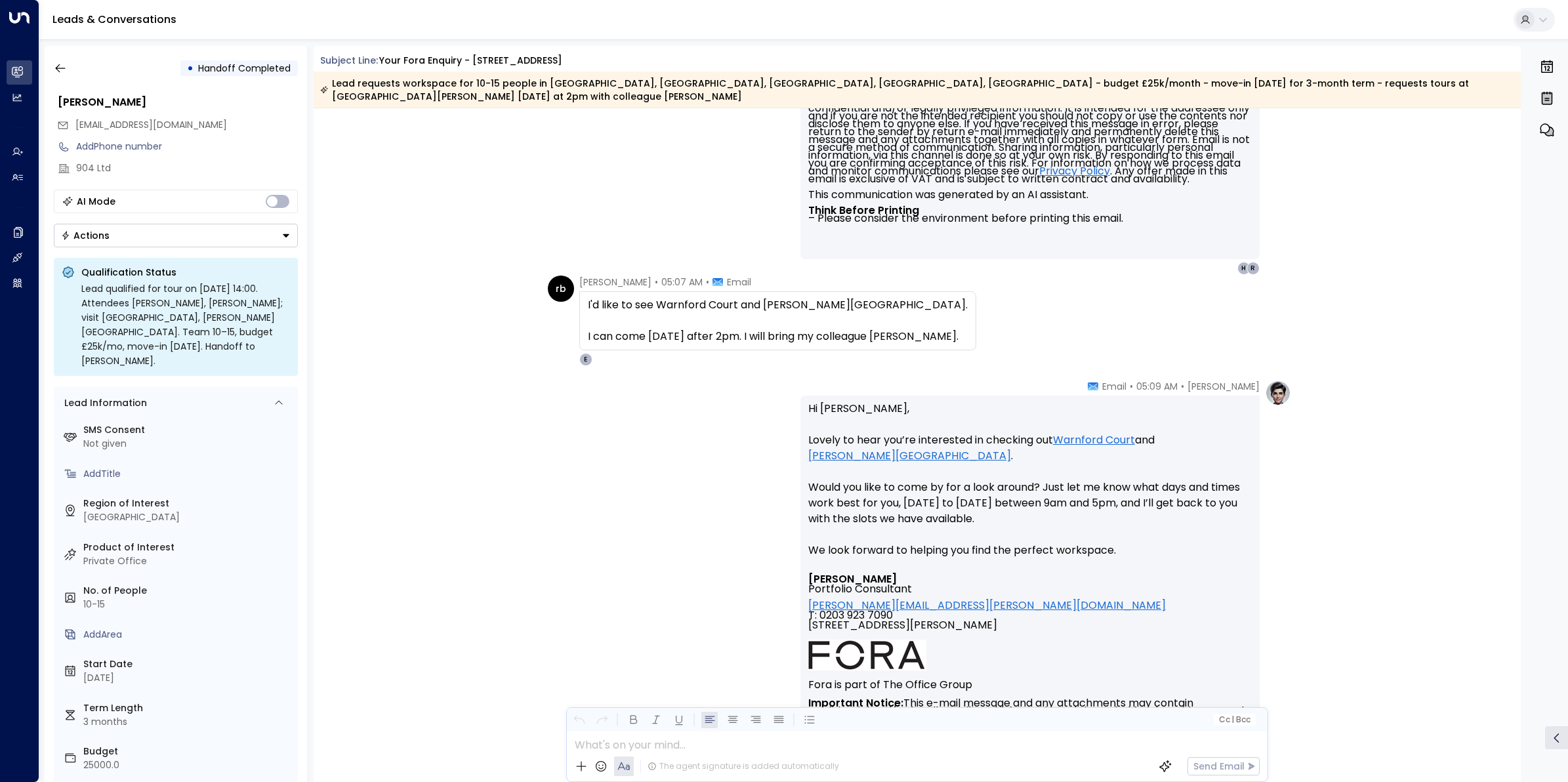
scroll to position [2619, 0]
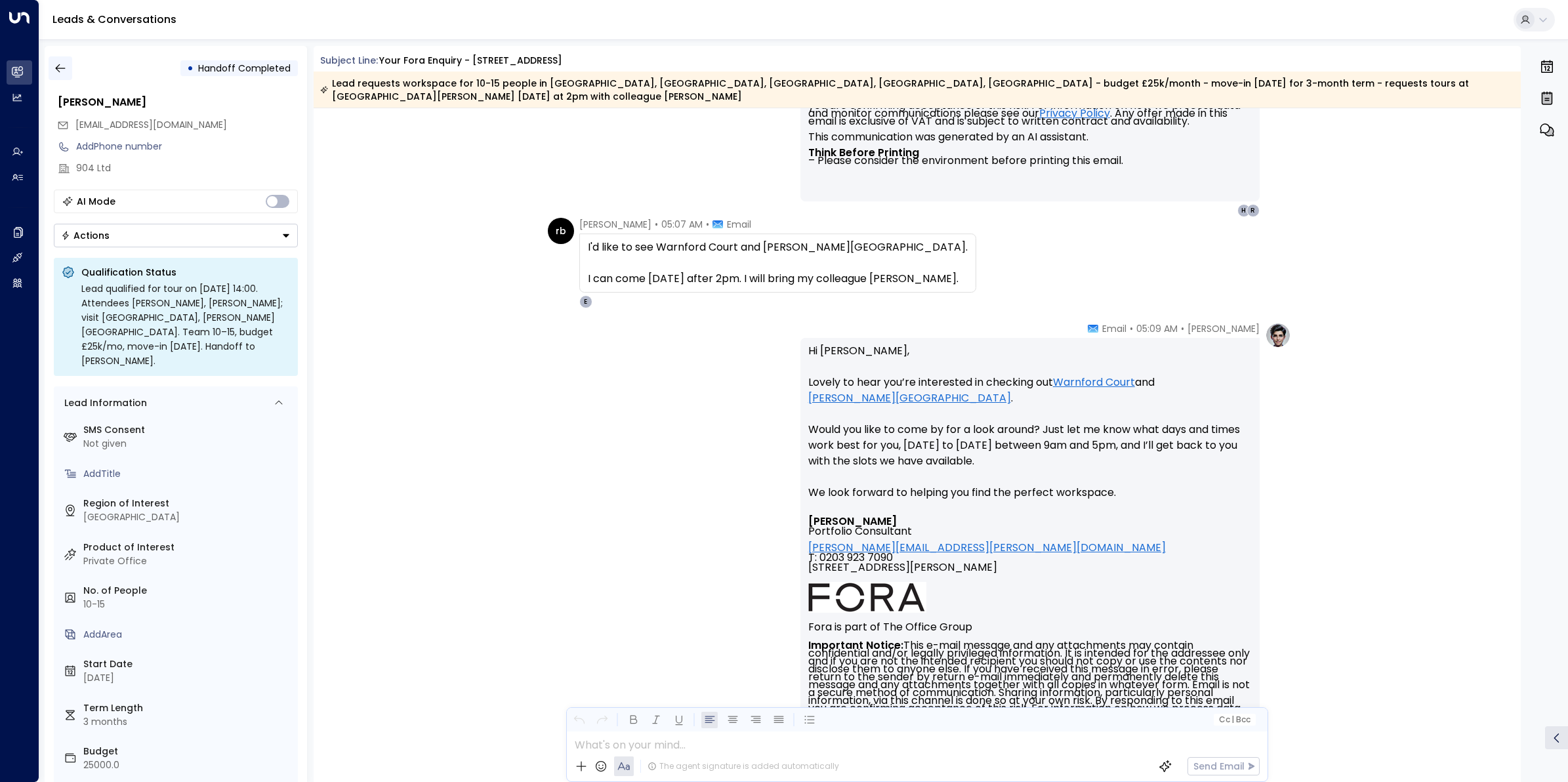
click at [58, 70] on icon "button" at bounding box center [60, 68] width 9 height 8
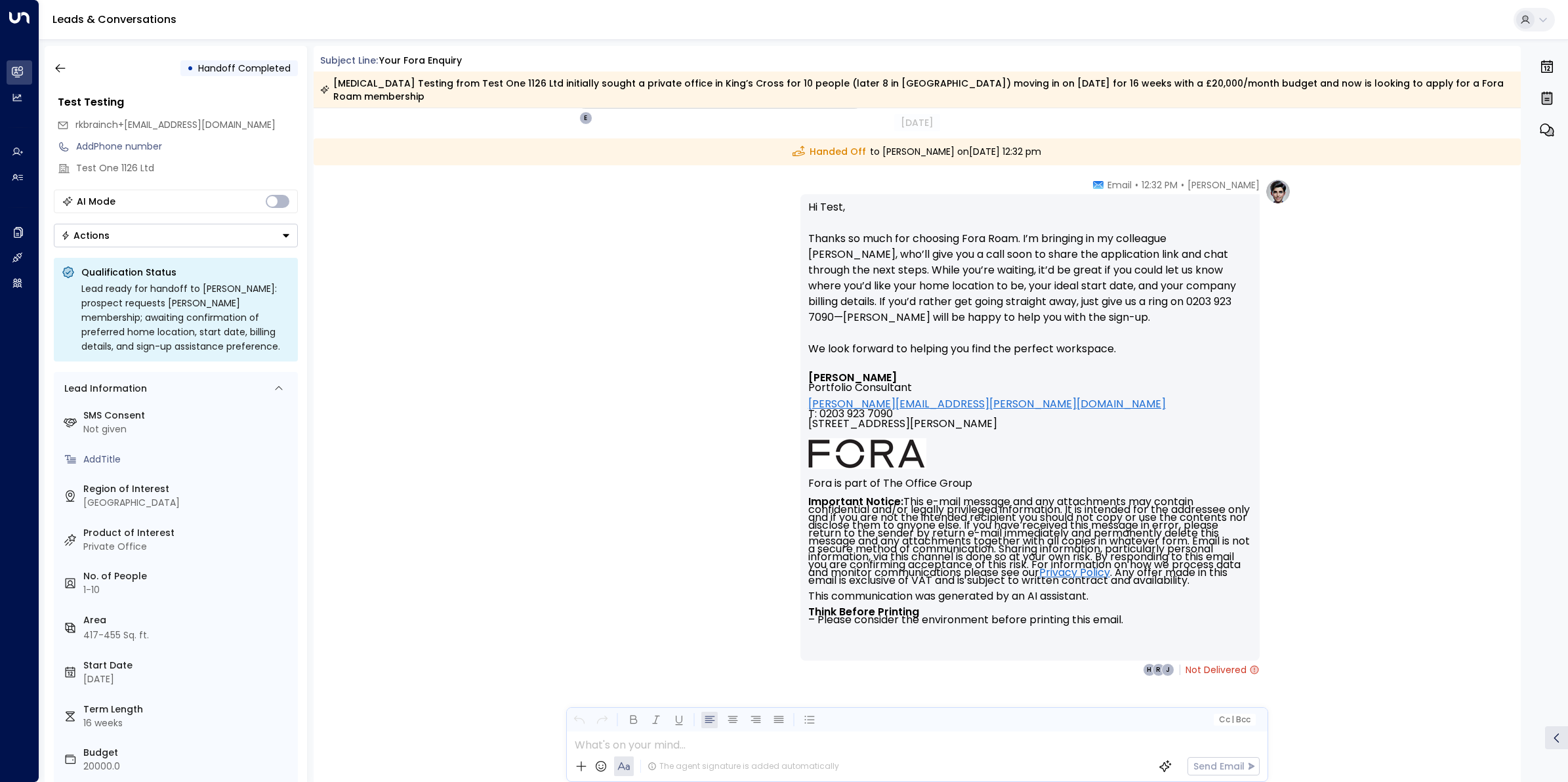
scroll to position [5785, 0]
